Goal: Task Accomplishment & Management: Manage account settings

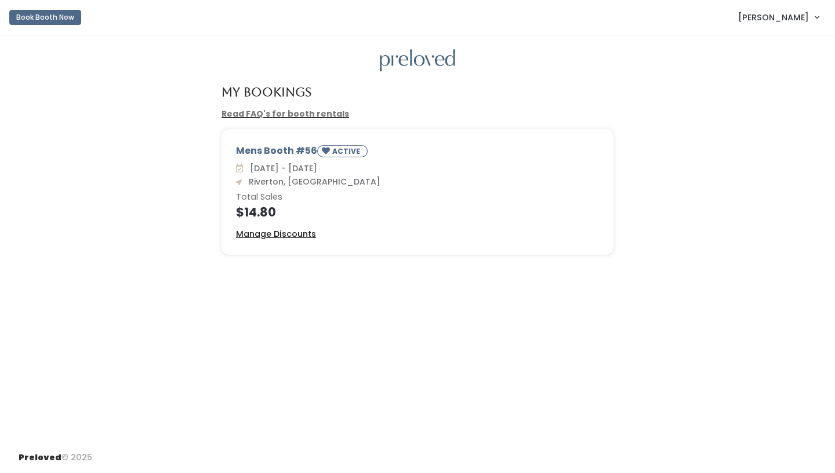
click at [287, 235] on u "Manage Discounts" at bounding box center [276, 234] width 80 height 12
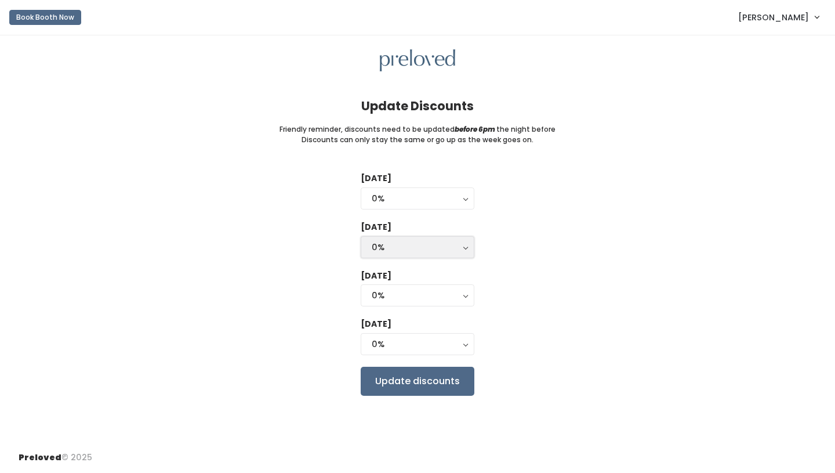
click at [465, 245] on button "0%" at bounding box center [418, 247] width 114 height 22
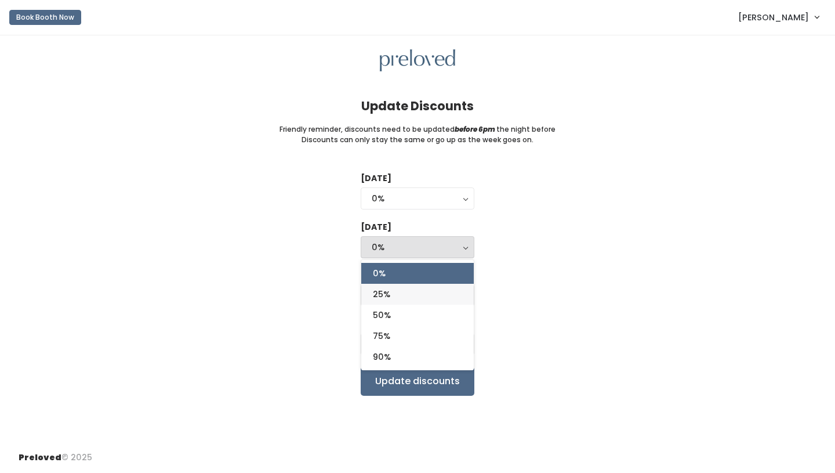
click at [435, 289] on link "25%" at bounding box center [417, 294] width 112 height 21
select select "25%"
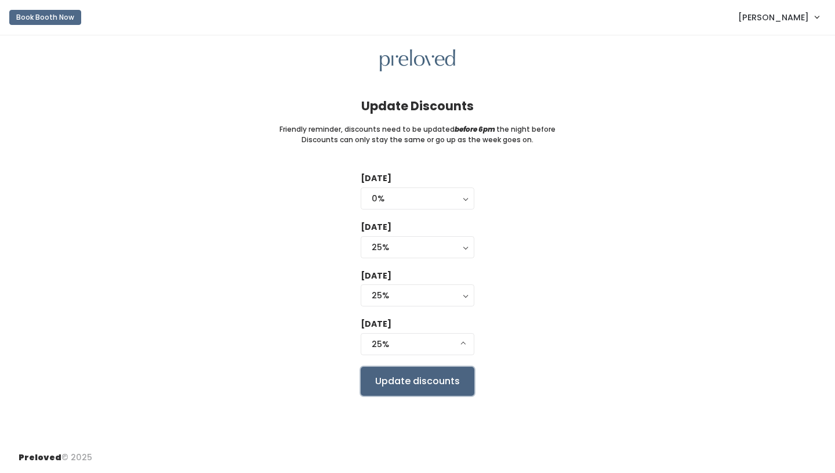
click at [437, 379] on input "Update discounts" at bounding box center [418, 380] width 114 height 29
